Goal: Transaction & Acquisition: Book appointment/travel/reservation

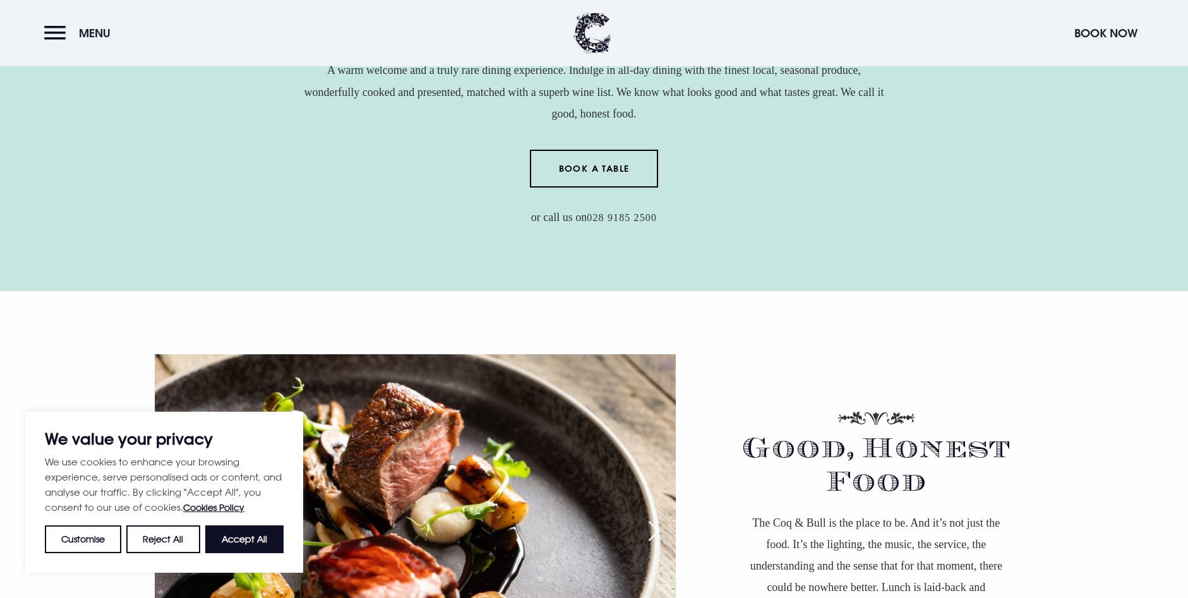
scroll to position [758, 0]
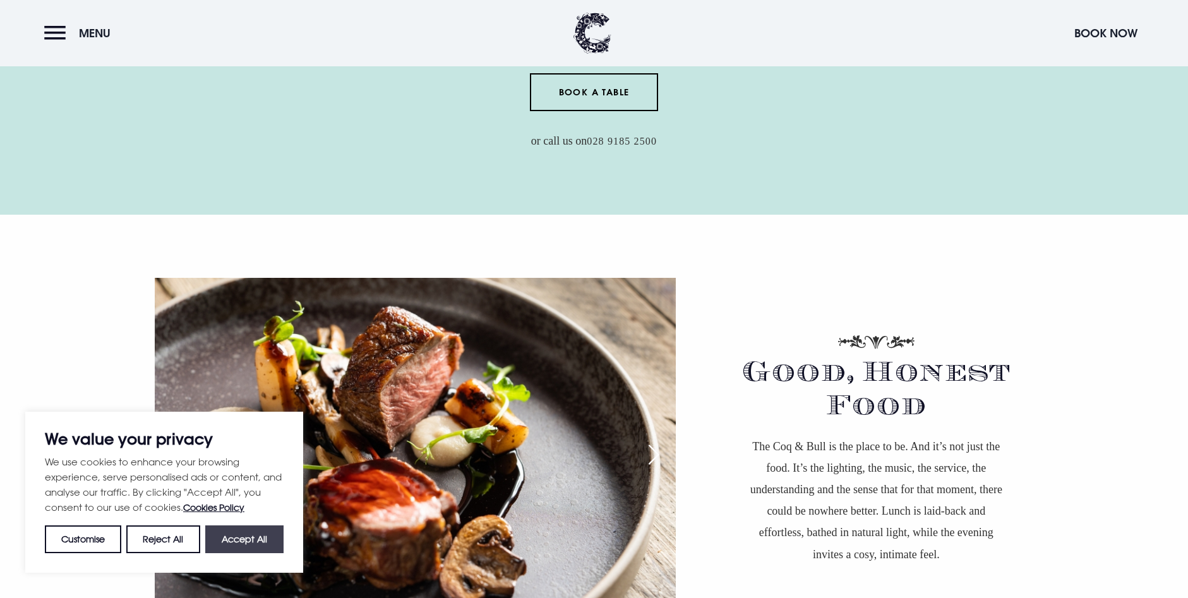
click at [246, 545] on button "Accept All" at bounding box center [244, 540] width 78 height 28
checkbox input "true"
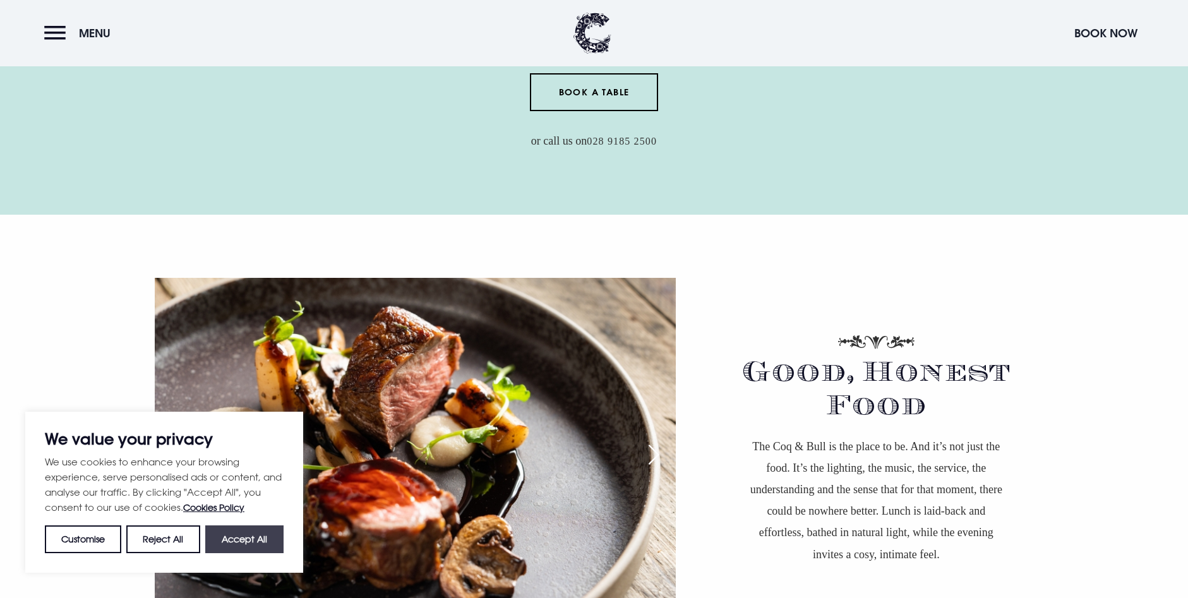
checkbox input "true"
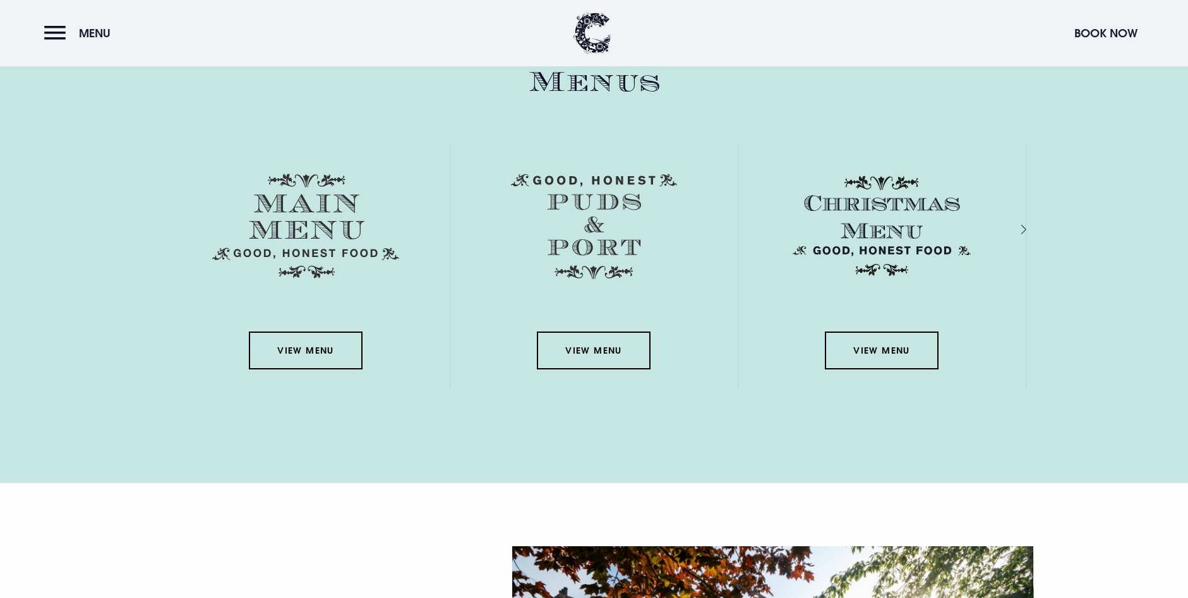
scroll to position [1959, 0]
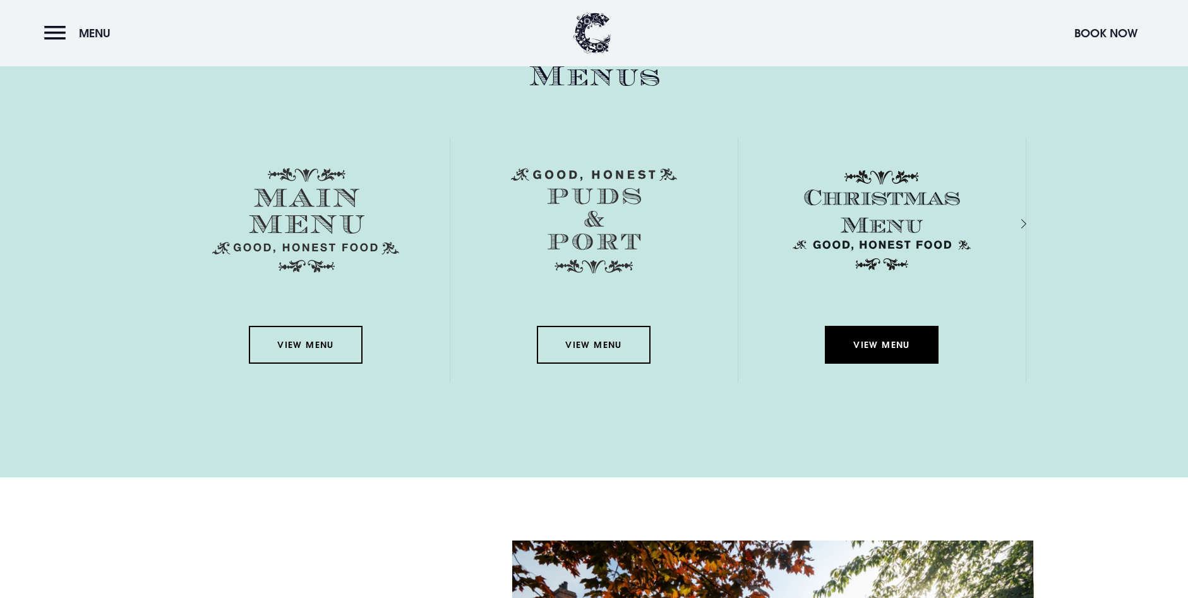
click at [860, 350] on link "View Menu" at bounding box center [882, 345] width 114 height 38
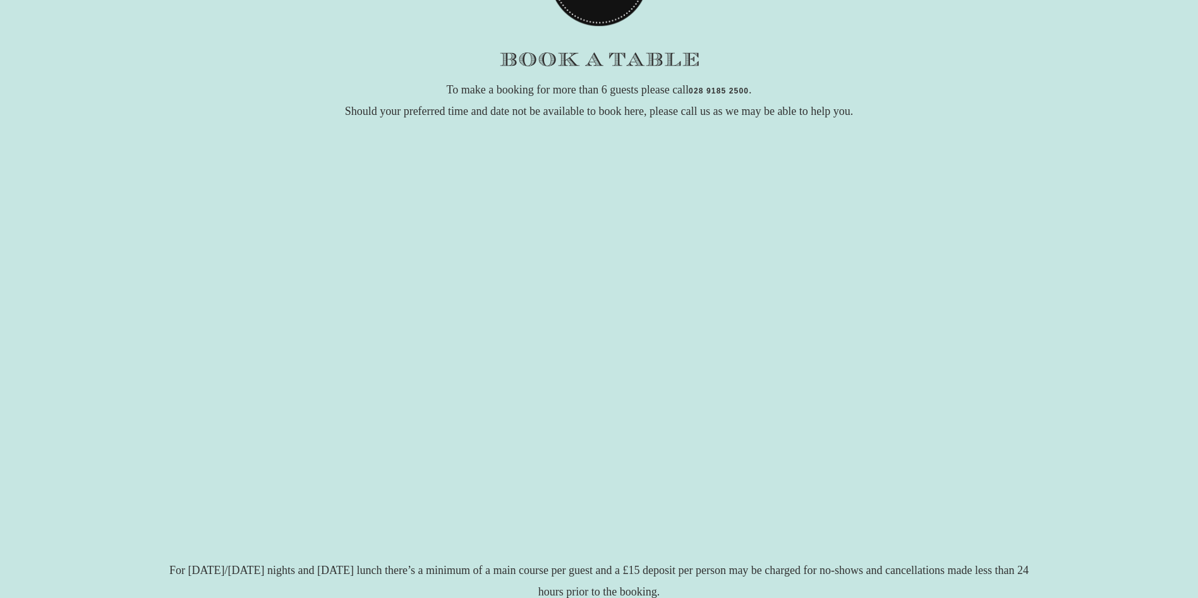
scroll to position [75, 0]
